Goal: Use online tool/utility: Utilize a website feature to perform a specific function

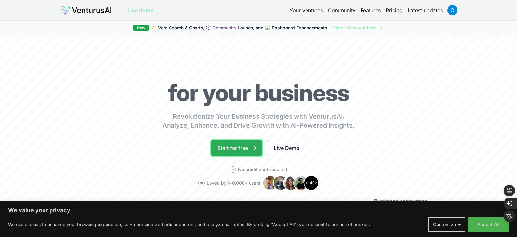
click at [243, 144] on link "Start for free" at bounding box center [236, 148] width 51 height 16
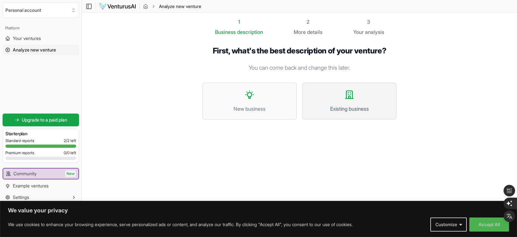
click at [308, 95] on button "Existing business" at bounding box center [349, 101] width 95 height 37
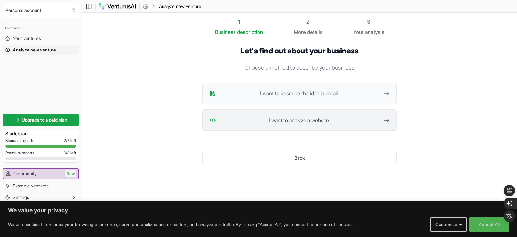
click at [291, 124] on span "I want to analyze a website" at bounding box center [299, 120] width 160 height 8
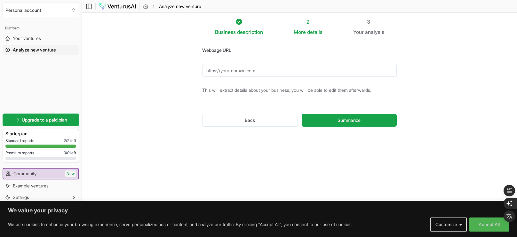
click at [261, 75] on input "Webpage URL" at bounding box center [299, 70] width 195 height 13
paste input "[URL][DOMAIN_NAME]"
type input "[URL][DOMAIN_NAME]"
click at [346, 121] on span "Summarize" at bounding box center [349, 120] width 23 height 6
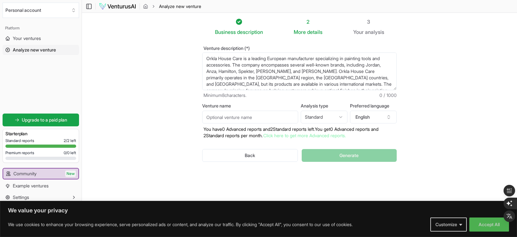
click at [332, 158] on div "Back Generate" at bounding box center [299, 155] width 195 height 33
click at [218, 115] on input "Venture name" at bounding box center [250, 117] width 96 height 13
type input "Orkla"
click at [268, 134] on link "Click here to get more Advanced reports." at bounding box center [304, 135] width 83 height 5
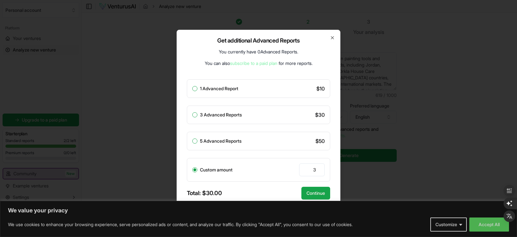
click at [333, 34] on div "Get additional Advanced Reports You currently have 0 Advanced Reports . You can…" at bounding box center [259, 119] width 164 height 178
click at [332, 37] on icon "button" at bounding box center [332, 37] width 5 height 5
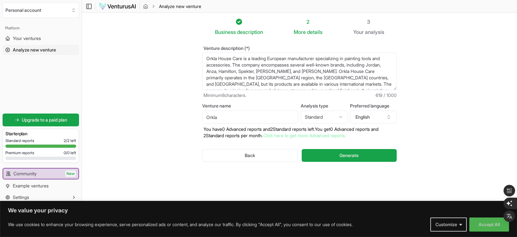
click at [445, 63] on section "Business description 2 More details 3 Your analysis Venture description (*) Ork…" at bounding box center [299, 109] width 435 height 192
click at [327, 160] on button "Generate" at bounding box center [349, 155] width 95 height 13
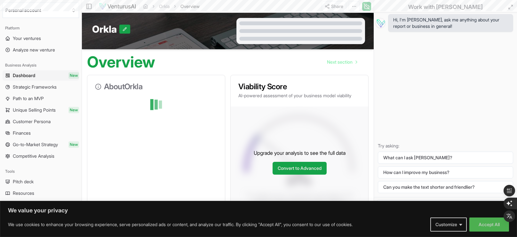
click at [342, 156] on p "Upgrade your analysis to see the full data" at bounding box center [300, 153] width 92 height 8
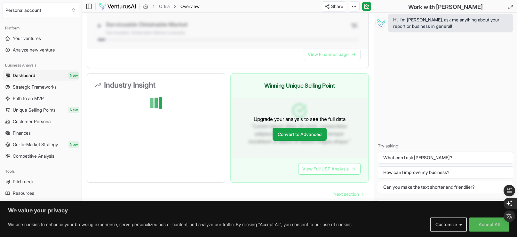
scroll to position [586, 0]
click at [486, 227] on button "Accept All" at bounding box center [489, 225] width 40 height 14
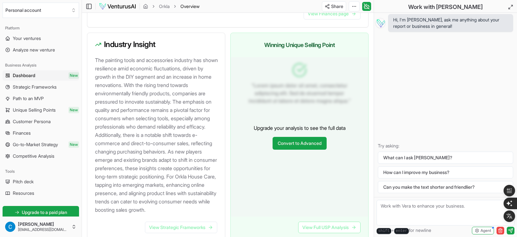
scroll to position [719, 0]
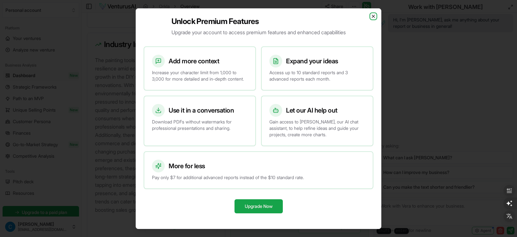
click at [373, 15] on icon "button" at bounding box center [373, 16] width 3 height 3
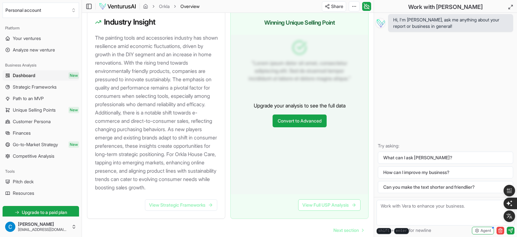
scroll to position [742, 0]
